Goal: Complete application form: Complete application form

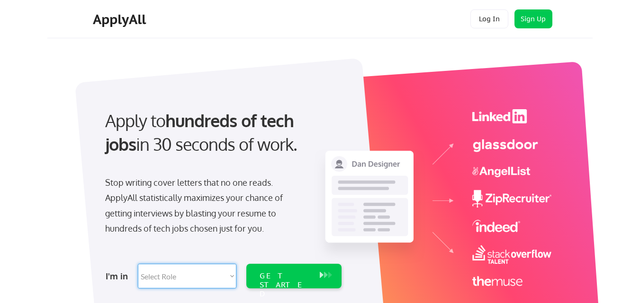
click at [231, 276] on select "Select Role Software Engineering Product Management Customer Success Sales UI/U…" at bounding box center [187, 276] width 98 height 25
select select ""engineering""
click at [138, 264] on select "Select Role Software Engineering Product Management Customer Success Sales UI/U…" at bounding box center [187, 276] width 98 height 25
select select ""engineering""
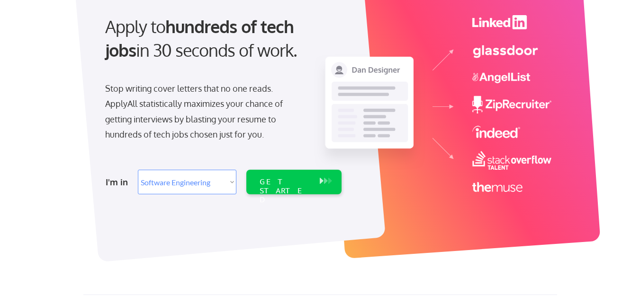
scroll to position [96, 0]
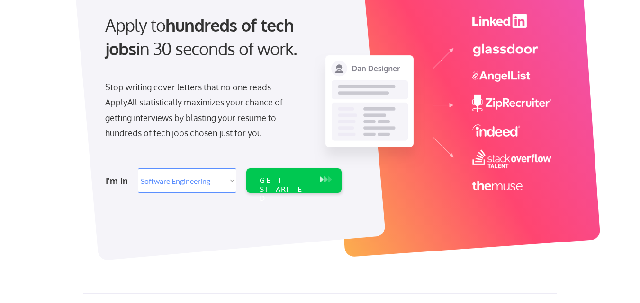
click at [231, 179] on select "Select Role Software Engineering Product Management Customer Success Sales UI/U…" at bounding box center [187, 181] width 98 height 25
click at [286, 176] on div "GET STARTED" at bounding box center [284, 189] width 51 height 27
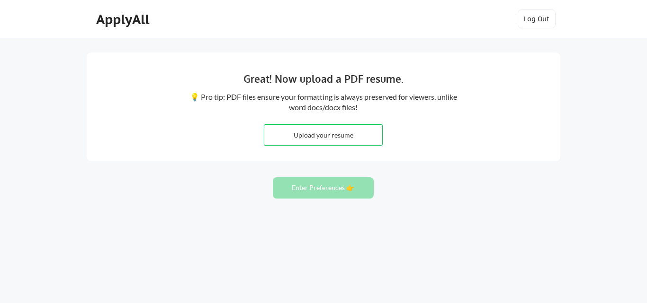
click at [278, 132] on input "file" at bounding box center [323, 135] width 118 height 20
type input "C:\fakepath\MOYINOLUWA ODEYEMI SOFTWARE QA.pdf"
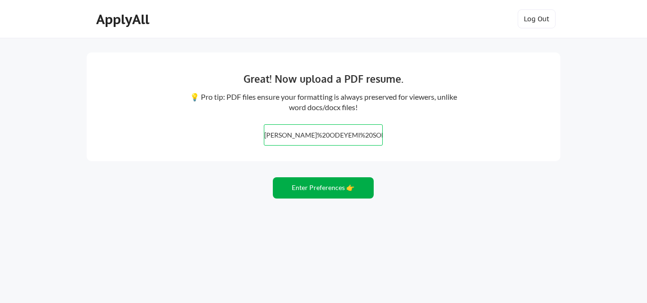
click at [291, 182] on button "Enter Preferences 👉" at bounding box center [323, 188] width 101 height 21
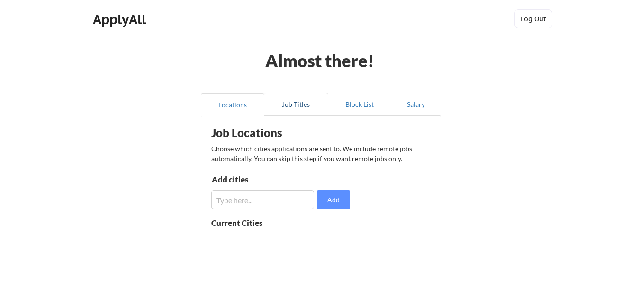
click at [298, 101] on button "Job Titles" at bounding box center [295, 104] width 63 height 23
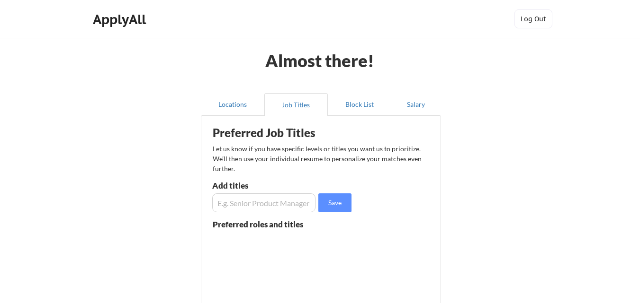
click at [264, 204] on input "input" at bounding box center [263, 203] width 103 height 19
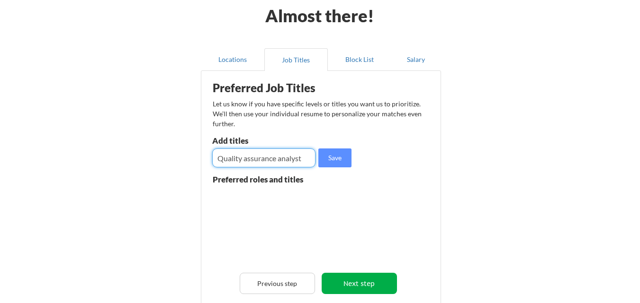
scroll to position [33, 0]
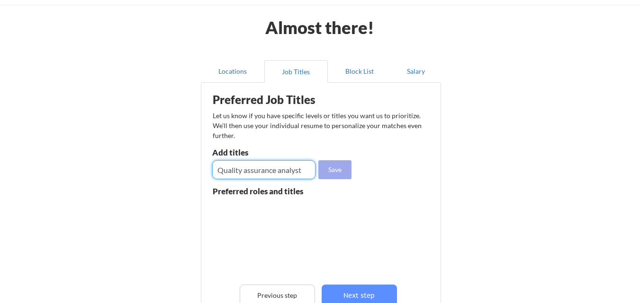
type input "Quality assurance analyst"
click at [332, 168] on button "Save" at bounding box center [334, 169] width 33 height 19
click at [285, 171] on input "input" at bounding box center [263, 169] width 103 height 19
type input "QA Tester"
click at [333, 167] on button "Save" at bounding box center [334, 169] width 33 height 19
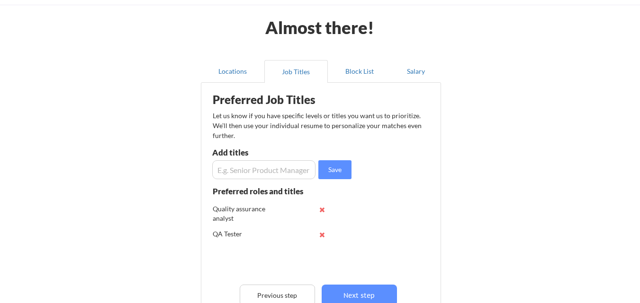
click at [267, 169] on input "input" at bounding box center [263, 169] width 103 height 19
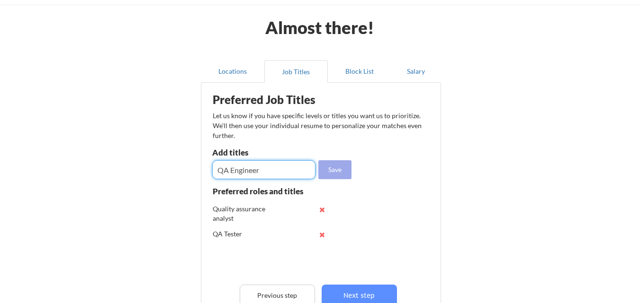
type input "QA Engineer"
click at [332, 175] on button "Save" at bounding box center [334, 169] width 33 height 19
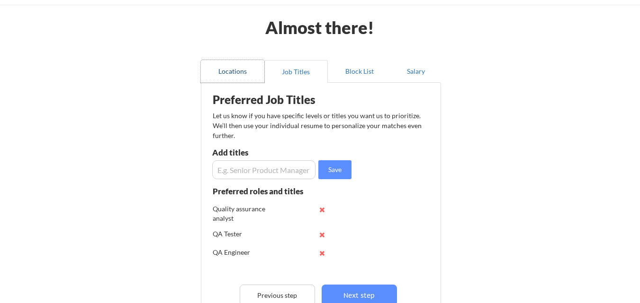
click at [218, 74] on button "Locations" at bounding box center [232, 71] width 63 height 23
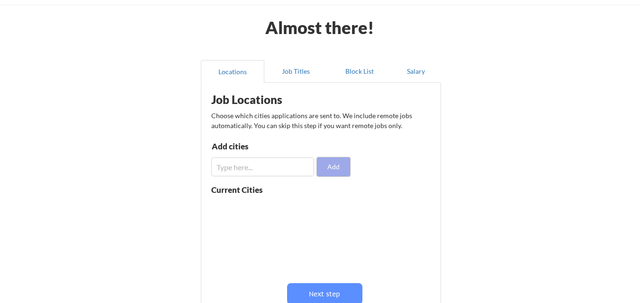
click at [327, 171] on button "Add" at bounding box center [333, 167] width 33 height 19
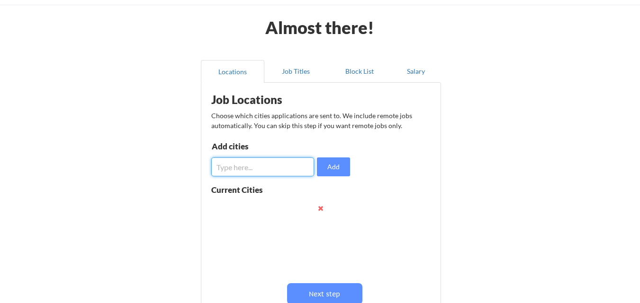
click at [289, 168] on input "input" at bounding box center [262, 167] width 103 height 19
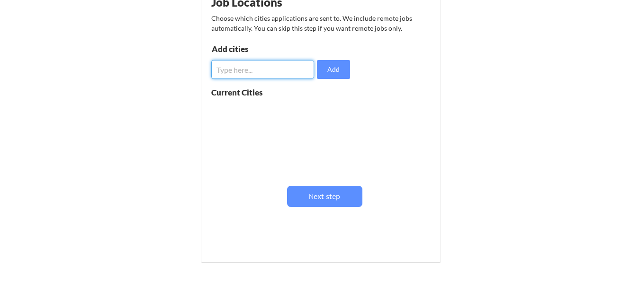
scroll to position [147, 0]
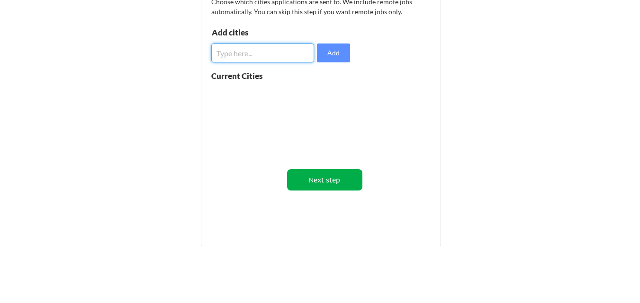
click at [329, 181] on button "Next step" at bounding box center [324, 179] width 75 height 21
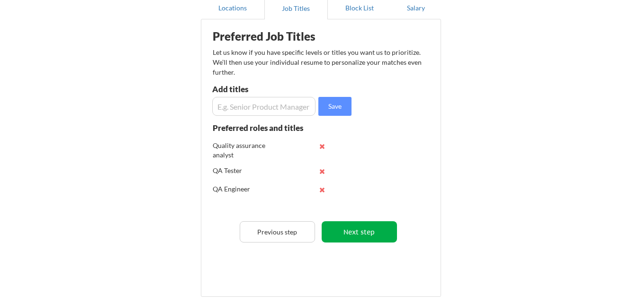
scroll to position [62, 0]
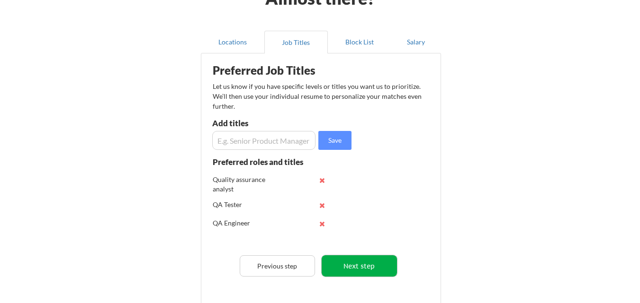
click at [361, 265] on button "Next step" at bounding box center [358, 266] width 75 height 21
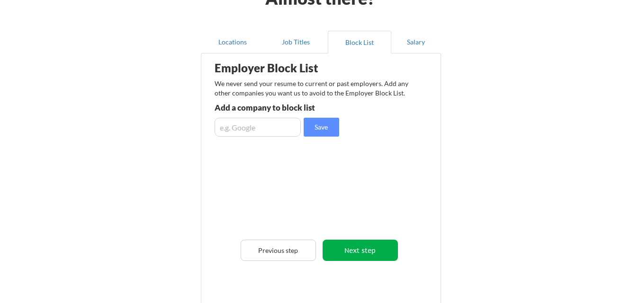
click at [360, 244] on button "Next step" at bounding box center [359, 250] width 75 height 21
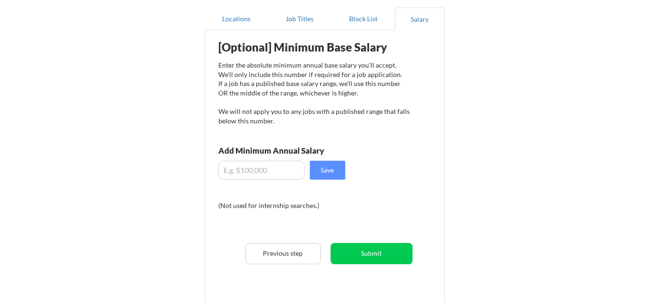
scroll to position [70, 0]
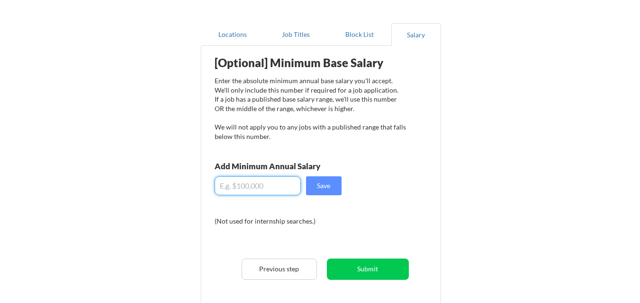
click at [284, 188] on input "input" at bounding box center [257, 186] width 86 height 19
click at [272, 185] on input "input" at bounding box center [257, 186] width 86 height 19
type input "$3"
type input "$5"
click at [272, 185] on input "input" at bounding box center [257, 186] width 86 height 19
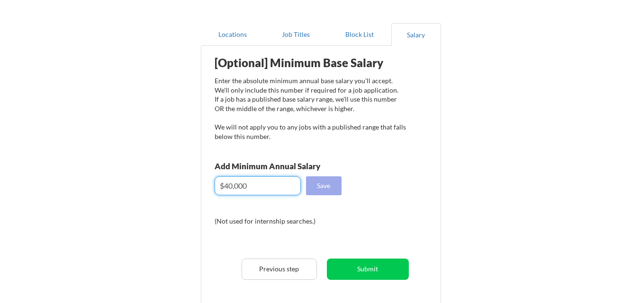
type input "$40,000"
click at [319, 184] on button "Save" at bounding box center [324, 186] width 36 height 19
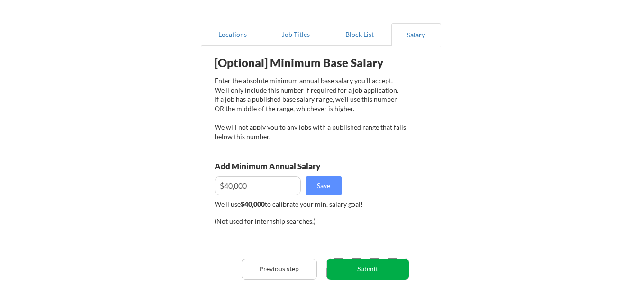
click at [365, 267] on button "Submit" at bounding box center [368, 269] width 82 height 21
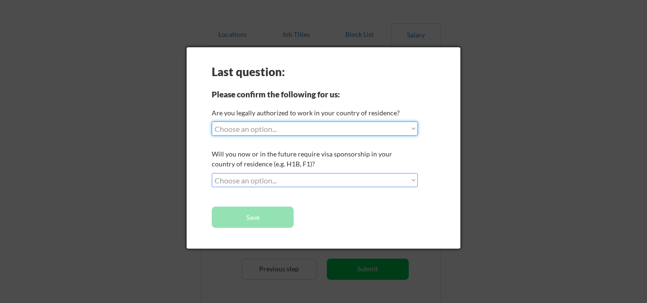
click at [412, 127] on select "Choose an option... Yes, I am a US Citizen Yes, I am a Canadian Citizen Yes, I …" at bounding box center [315, 129] width 206 height 14
select select ""yes__i_am_an_other_permanent_resident""
click at [212, 122] on select "Choose an option... Yes, I am a US Citizen Yes, I am a Canadian Citizen Yes, I …" at bounding box center [315, 129] width 206 height 14
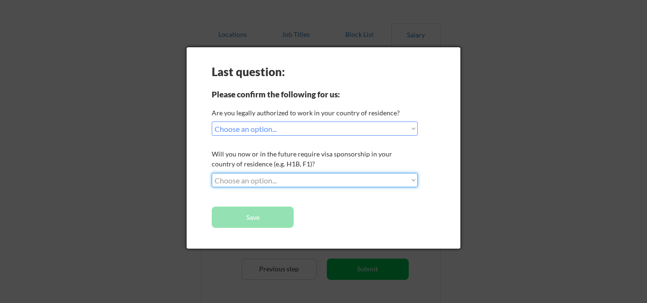
click at [412, 178] on select "Choose an option... No, I will not need sponsorship Yes, I will need sponsorship" at bounding box center [315, 180] width 206 height 14
select select ""no__i_will_not_need_sponsorship""
click at [212, 173] on select "Choose an option... No, I will not need sponsorship Yes, I will need sponsorship" at bounding box center [315, 180] width 206 height 14
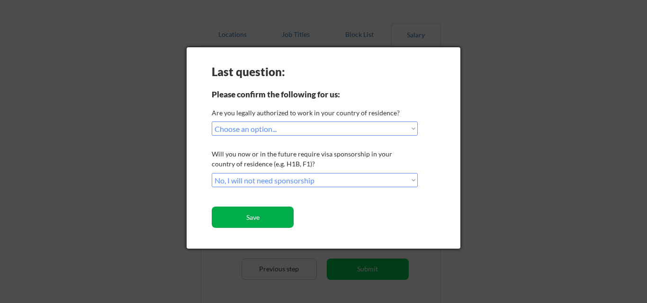
click at [276, 212] on button "Save" at bounding box center [253, 217] width 82 height 21
